Goal: Information Seeking & Learning: Learn about a topic

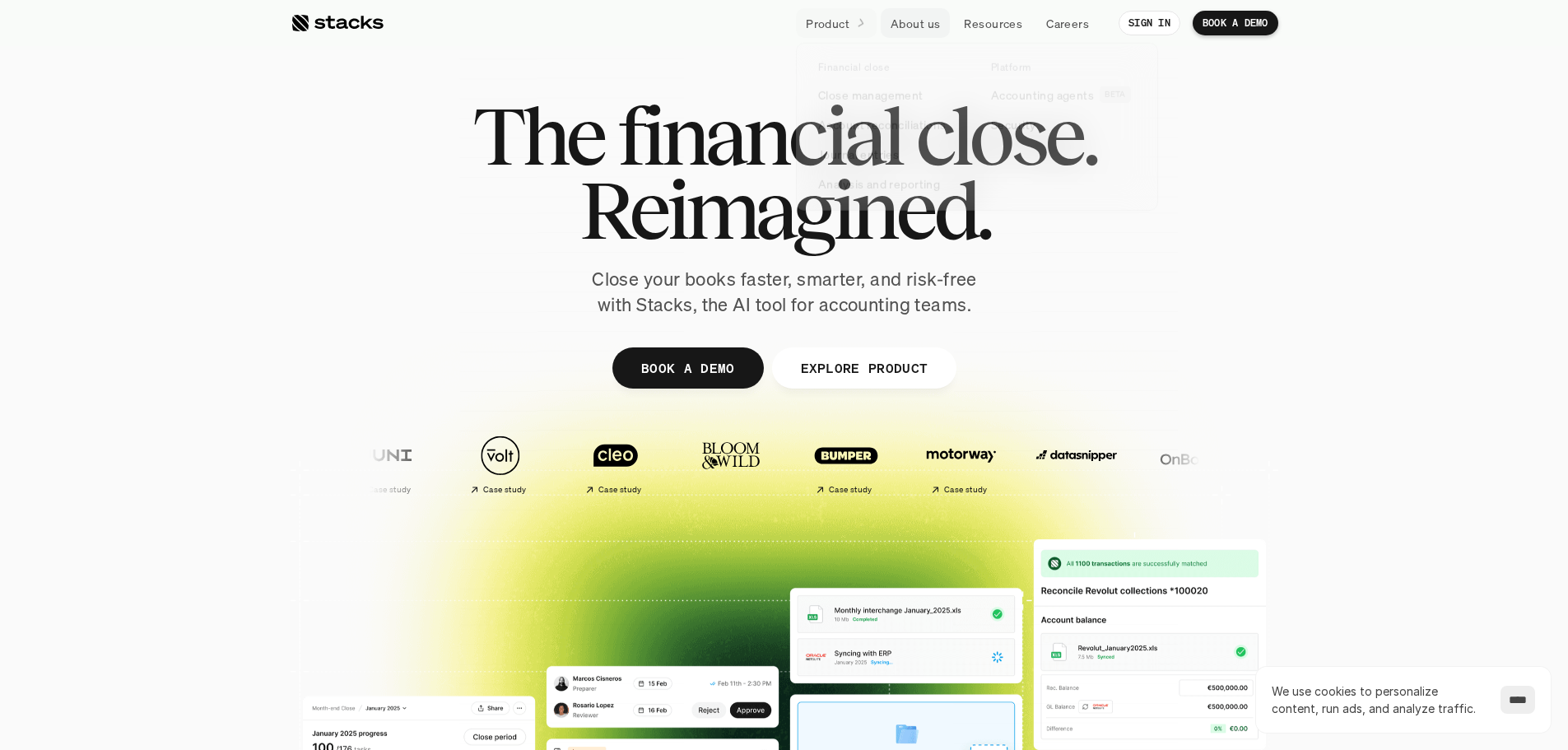
click at [908, 27] on p "About us" at bounding box center [915, 23] width 50 height 17
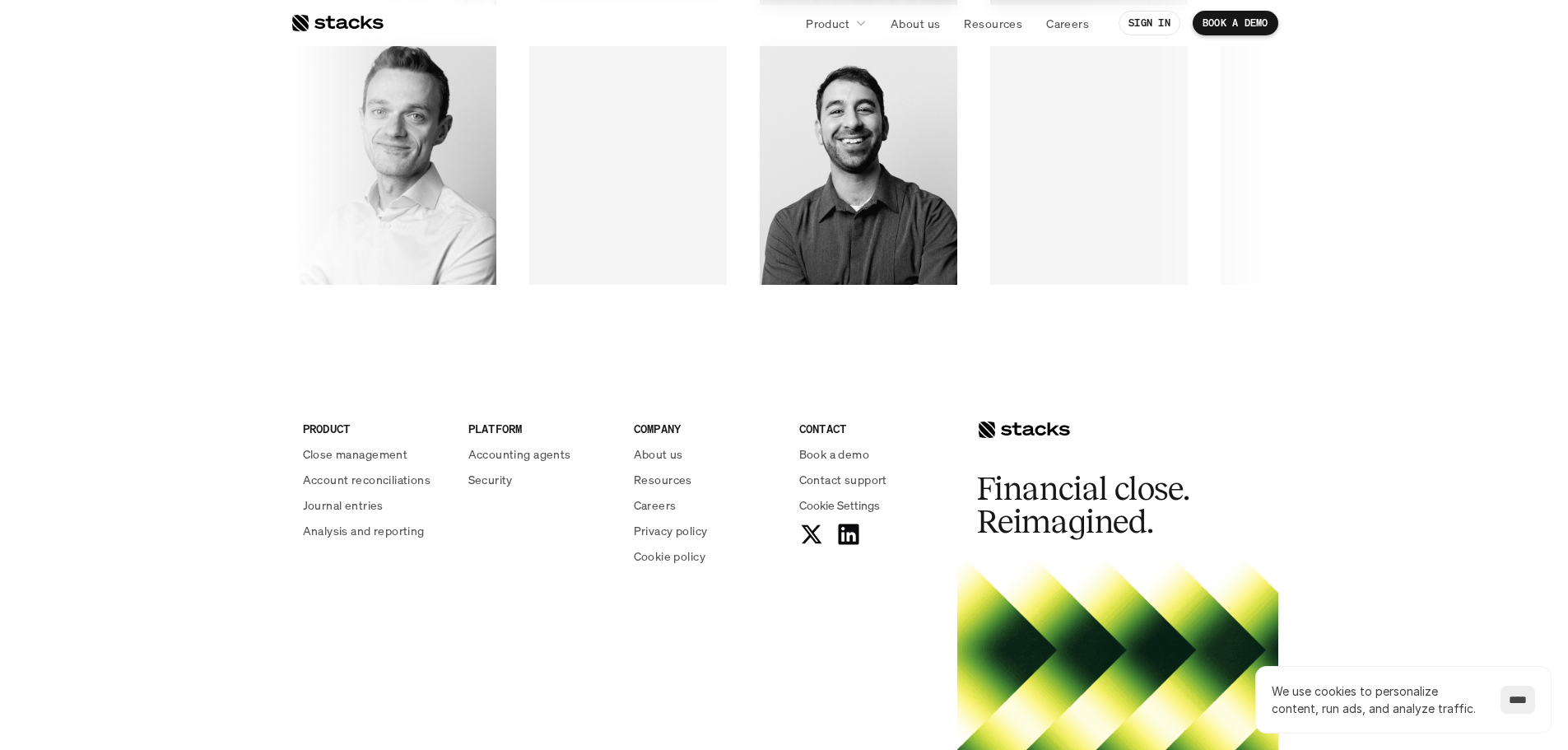
scroll to position [2839, 0]
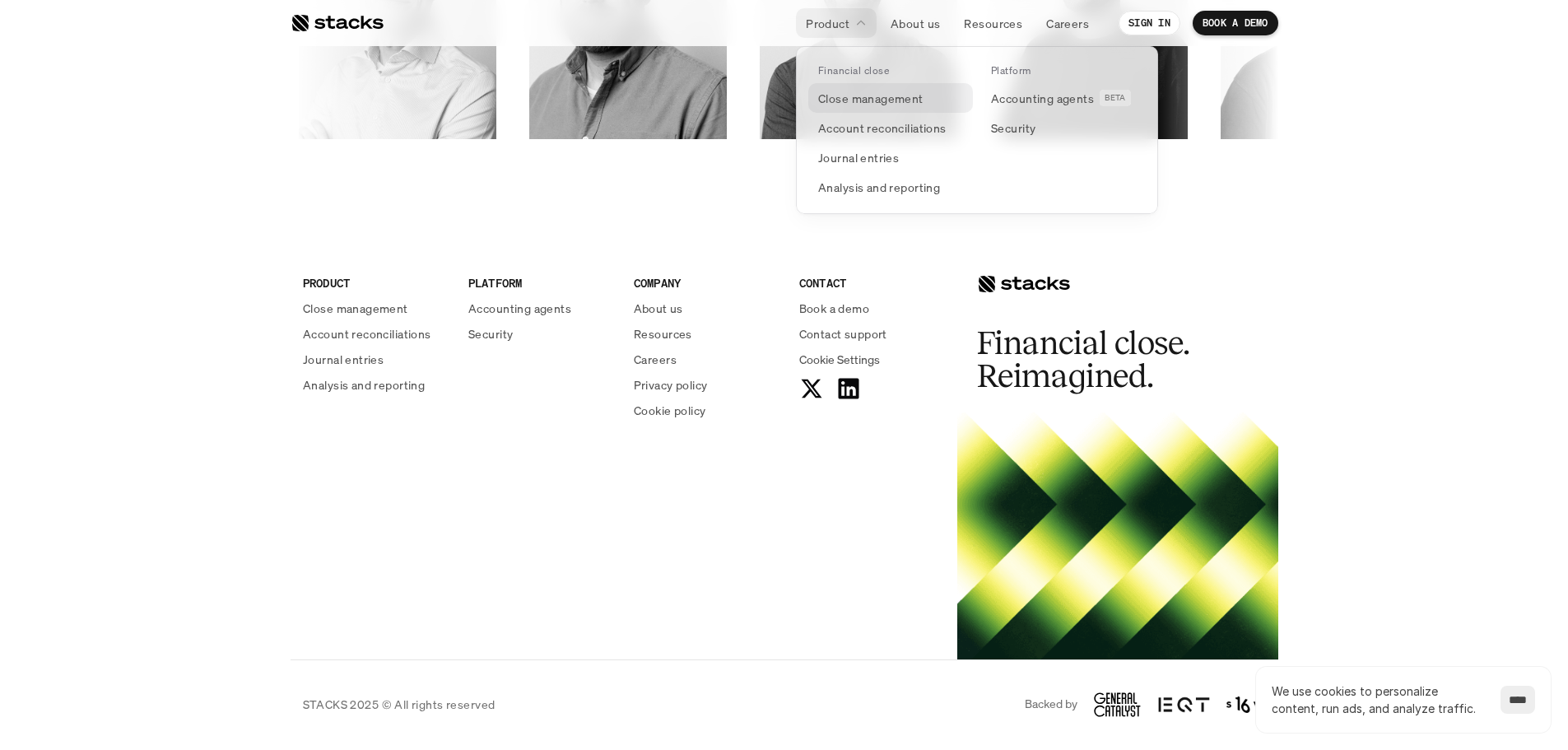
click at [847, 103] on p "Close management" at bounding box center [871, 98] width 105 height 17
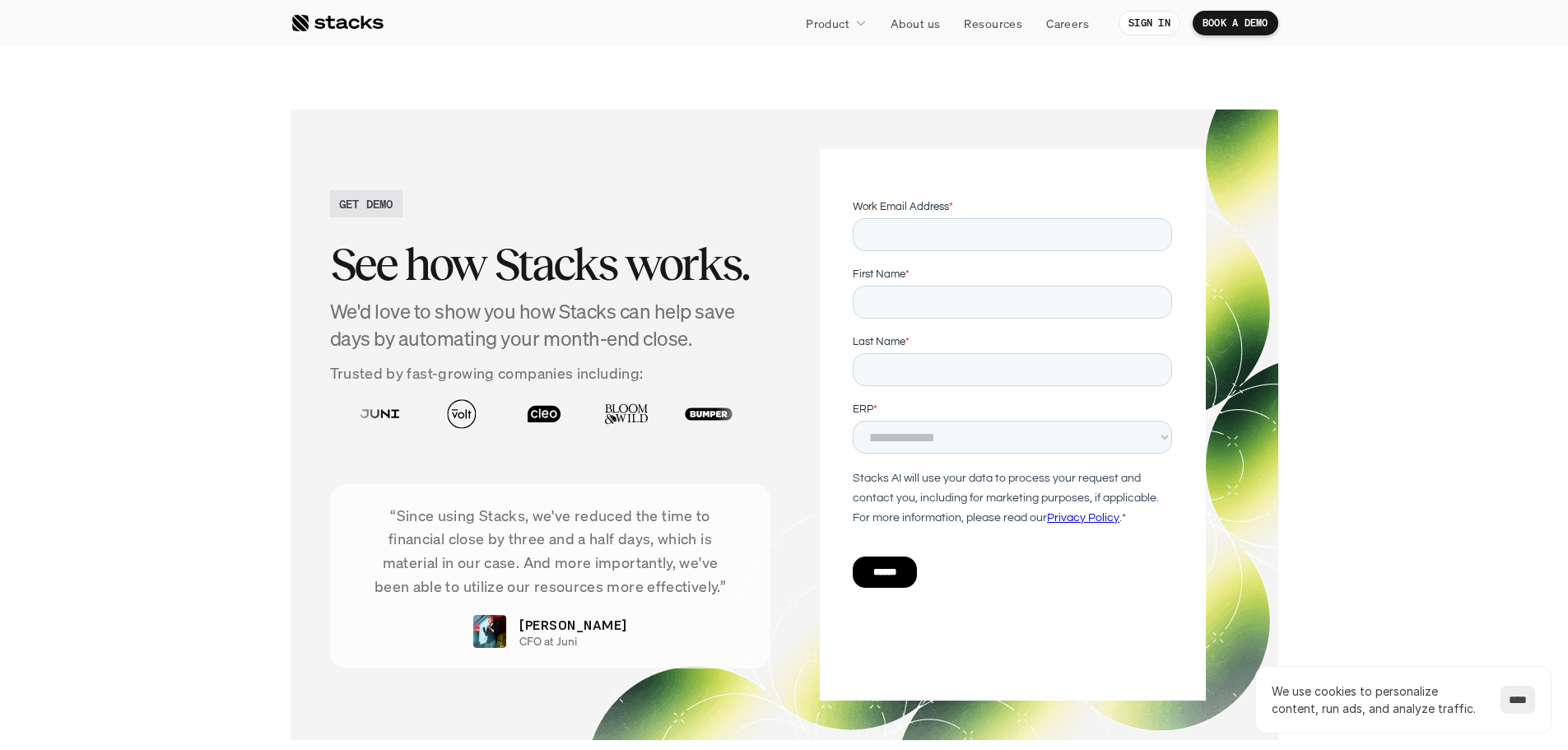
scroll to position [3045, 0]
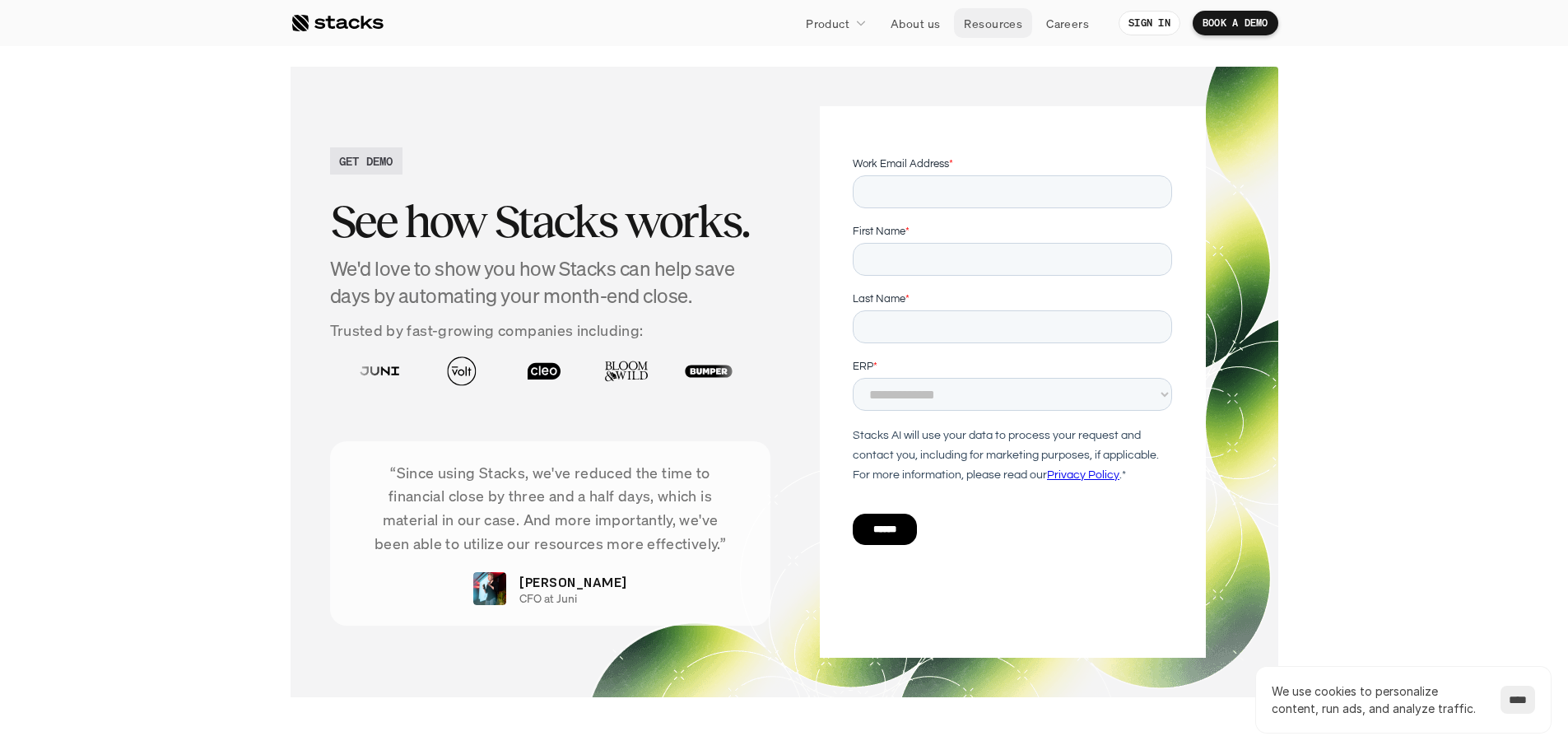
click at [984, 17] on p "Resources" at bounding box center [993, 23] width 58 height 17
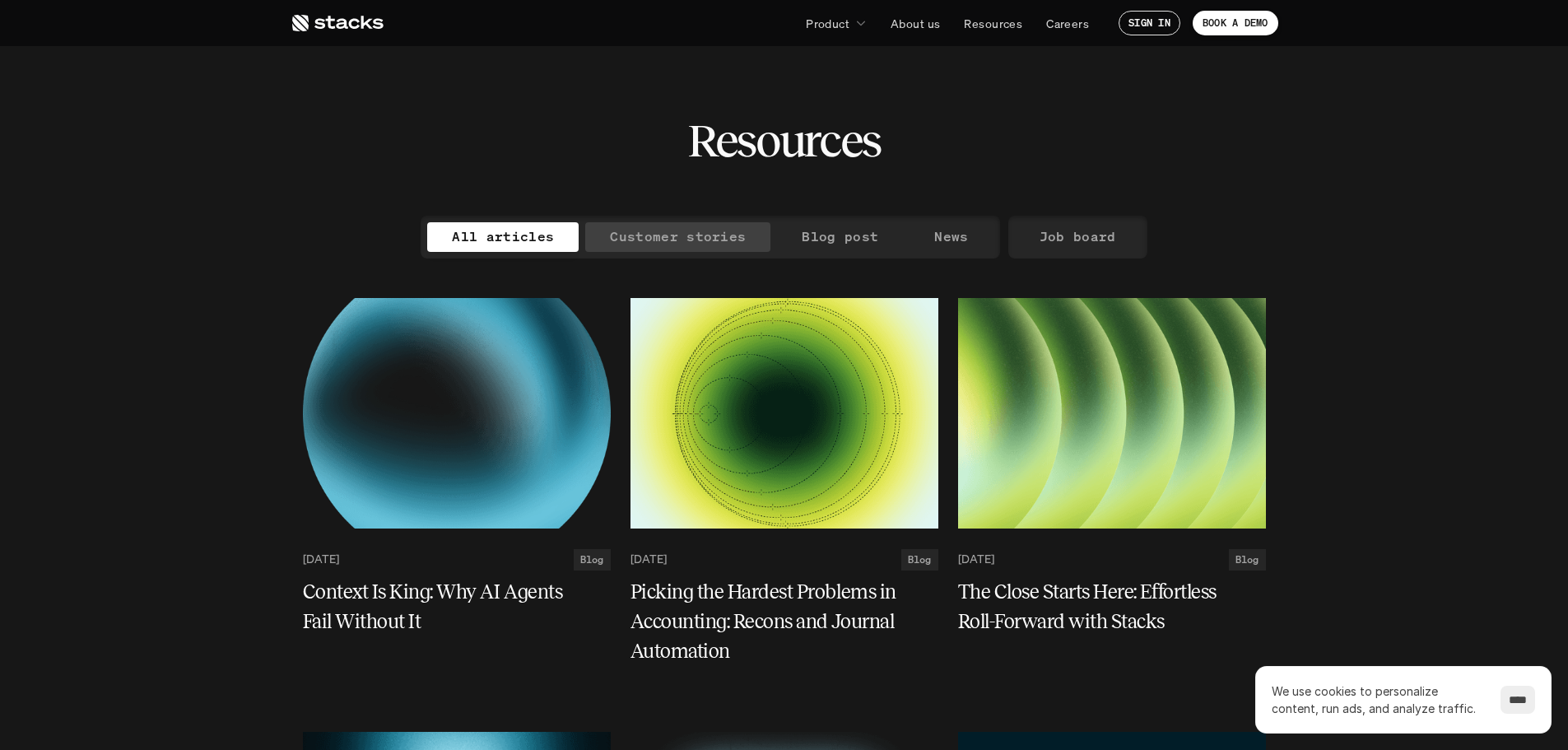
click at [702, 241] on p "Customer stories" at bounding box center [677, 237] width 136 height 24
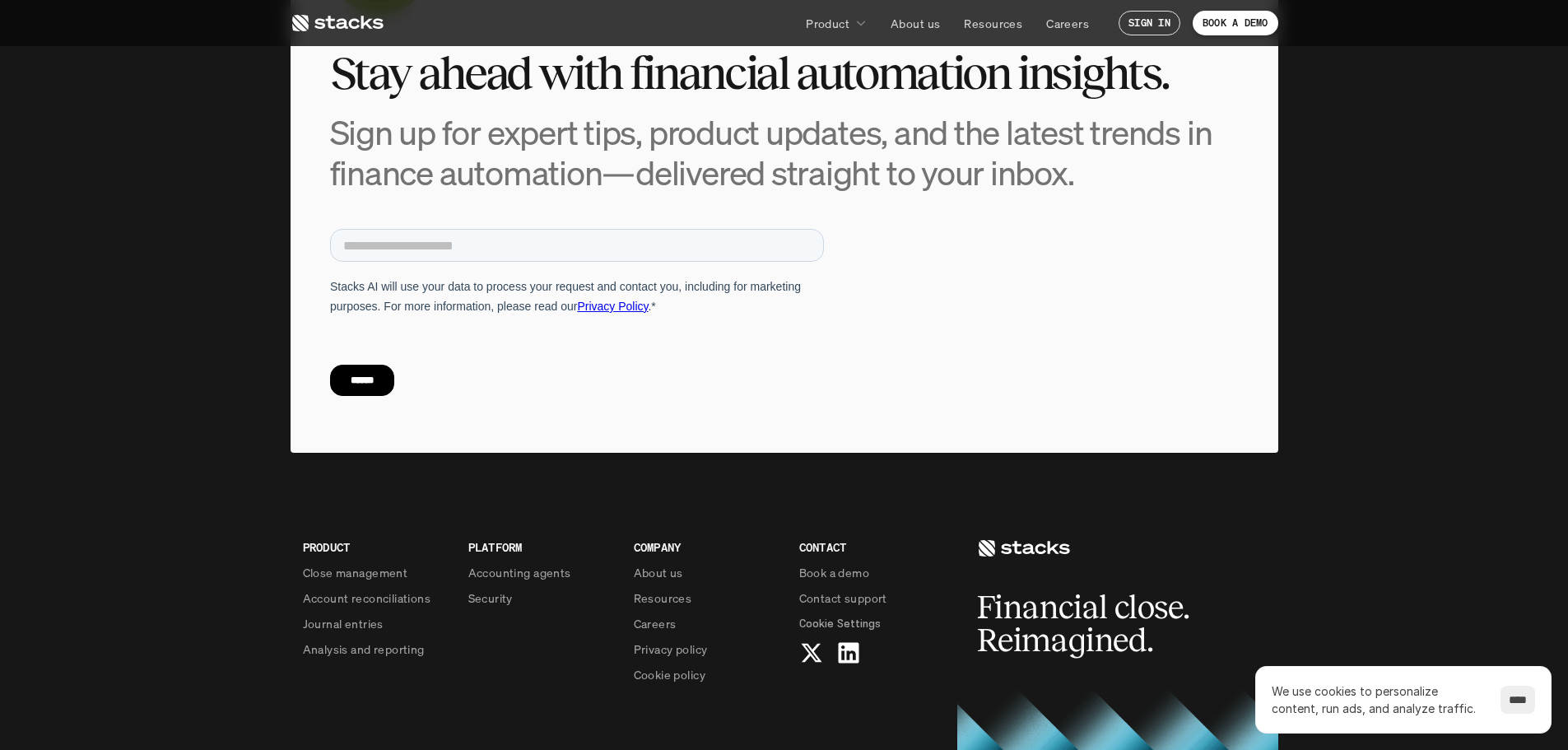
scroll to position [1515, 0]
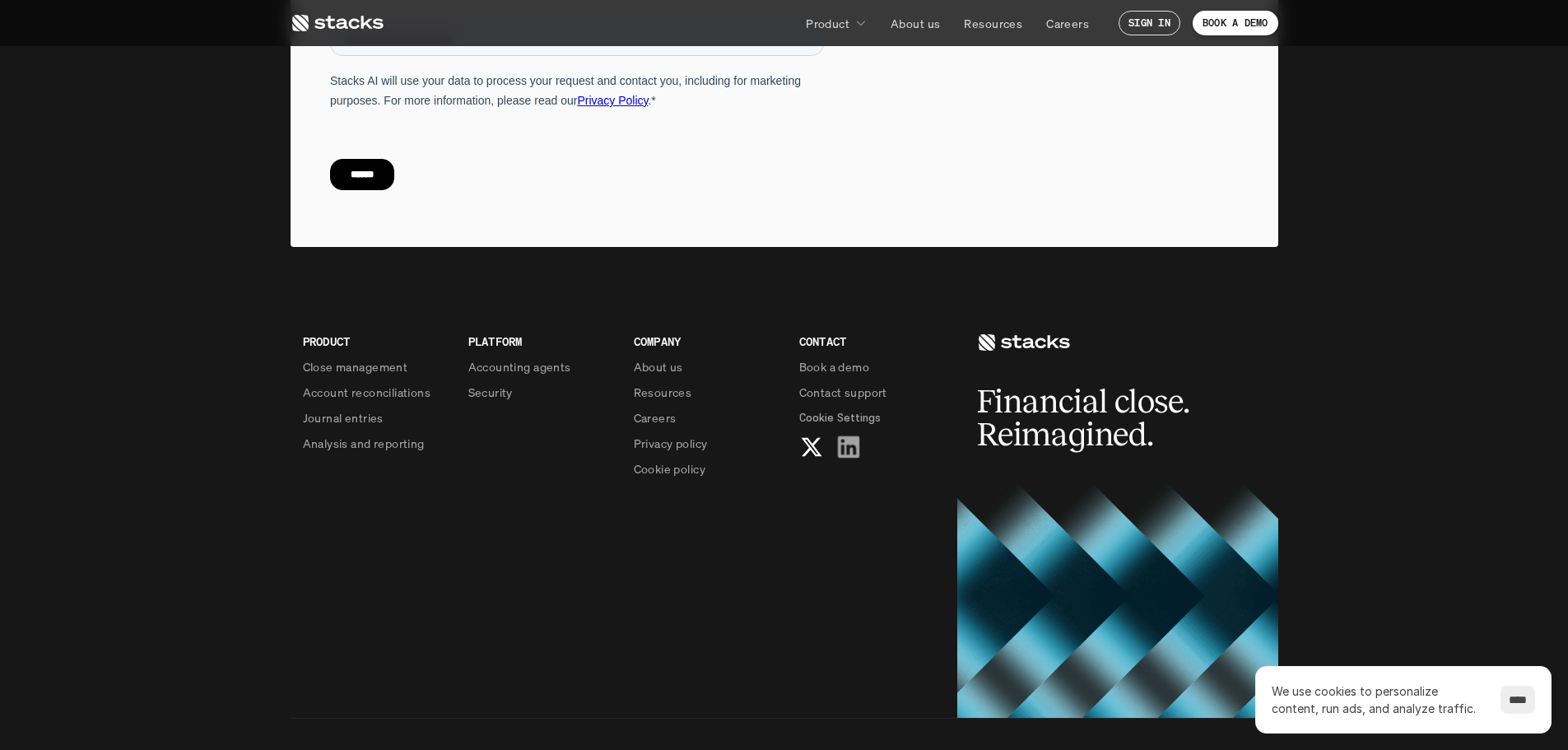
click at [844, 436] on use at bounding box center [848, 446] width 21 height 21
click at [336, 38] on nav "Product About us Resources Careers SIGN IN BOOK A DEMO" at bounding box center [784, 23] width 1568 height 46
click at [343, 36] on link at bounding box center [337, 23] width 93 height 30
